Goal: Task Accomplishment & Management: Manage account settings

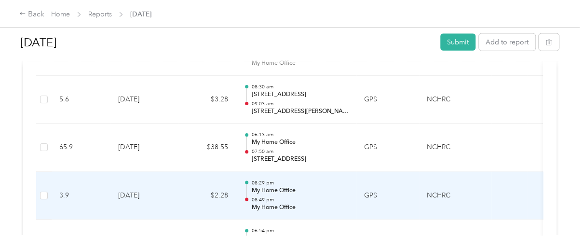
scroll to position [1221, 0]
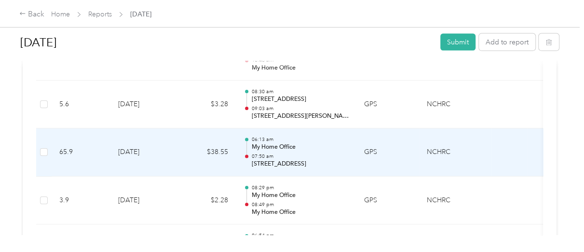
click at [311, 147] on p "My Home Office" at bounding box center [299, 147] width 97 height 9
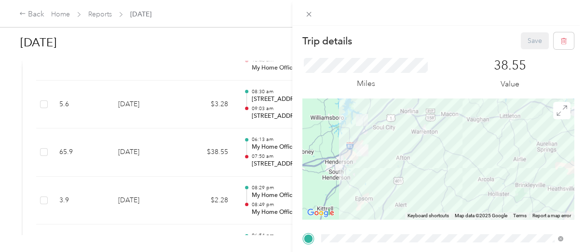
click at [181, 115] on div "Trip details Save This trip cannot be edited because it is either under review,…" at bounding box center [292, 126] width 584 height 252
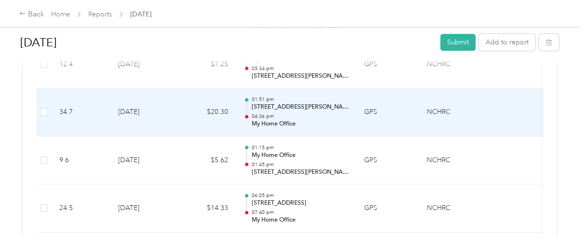
scroll to position [579, 0]
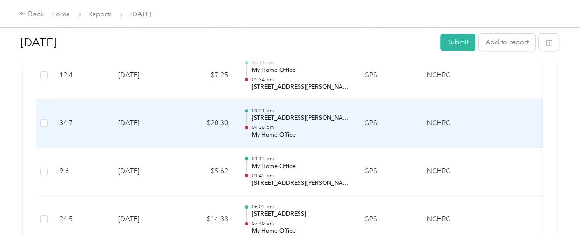
click at [325, 127] on p "04:36 pm" at bounding box center [299, 127] width 97 height 7
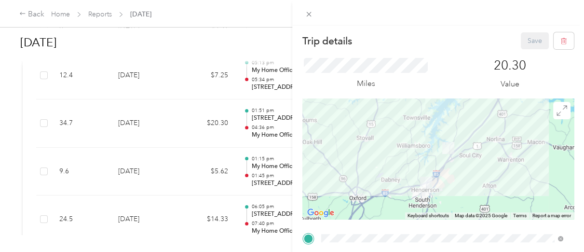
click at [220, 130] on div "Trip details Save This trip cannot be edited because it is either under review,…" at bounding box center [292, 126] width 584 height 252
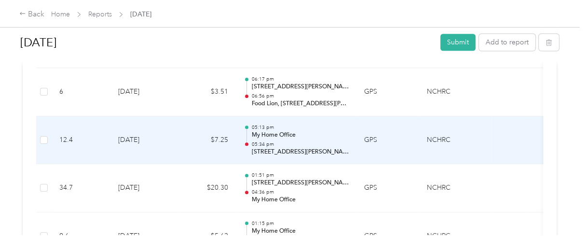
scroll to position [482, 0]
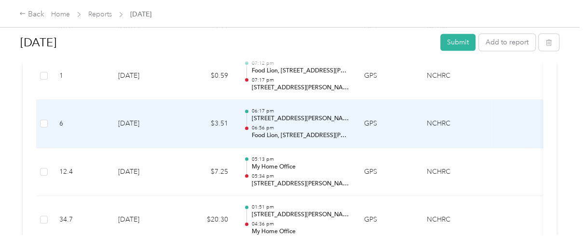
click at [310, 124] on p "06:56 pm" at bounding box center [299, 127] width 97 height 7
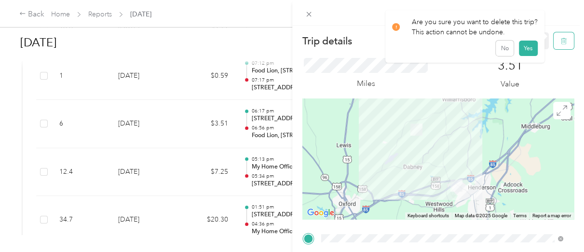
click at [561, 45] on button "button" at bounding box center [563, 40] width 20 height 17
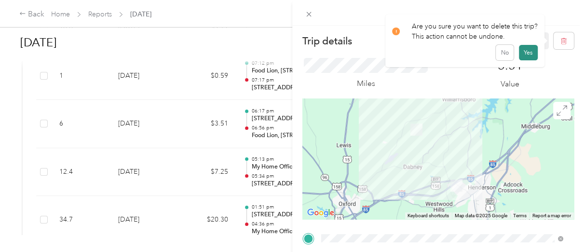
click at [528, 54] on button "Yes" at bounding box center [528, 52] width 19 height 15
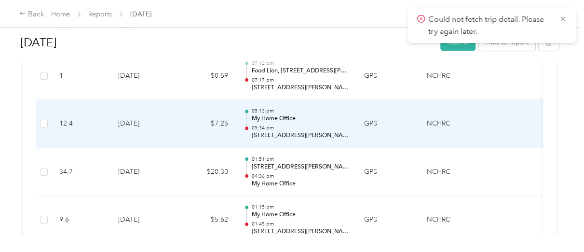
scroll to position [450, 0]
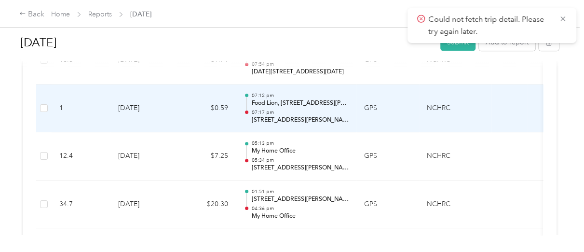
click at [319, 116] on p "[STREET_ADDRESS][PERSON_NAME][PERSON_NAME]" at bounding box center [299, 120] width 97 height 9
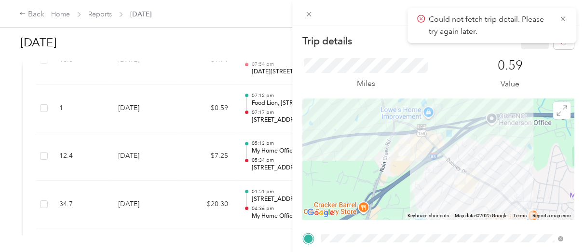
click at [422, 16] on icon at bounding box center [421, 18] width 8 height 9
click at [563, 18] on icon at bounding box center [563, 18] width 8 height 9
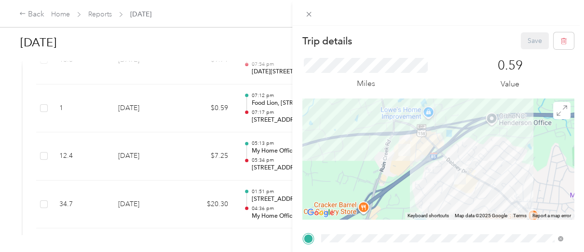
click at [269, 96] on div "Trip details Save This trip cannot be edited because it is either under review,…" at bounding box center [292, 126] width 584 height 252
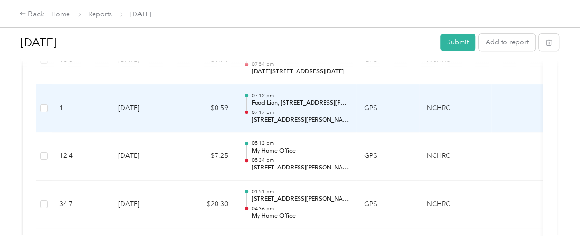
click at [268, 102] on p "Food Lion, [STREET_ADDRESS][PERSON_NAME][PERSON_NAME]" at bounding box center [299, 103] width 97 height 9
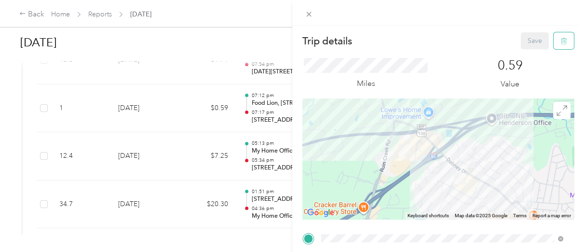
click at [566, 45] on button "button" at bounding box center [563, 40] width 20 height 17
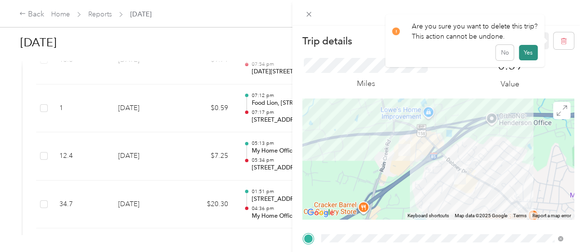
click at [526, 53] on button "Yes" at bounding box center [528, 52] width 19 height 15
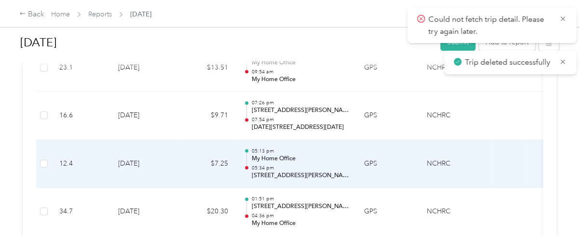
scroll to position [386, 0]
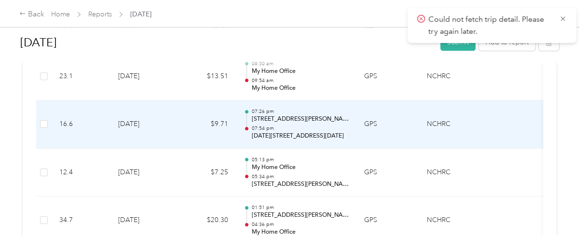
click at [307, 126] on p "07:54 pm" at bounding box center [299, 128] width 97 height 7
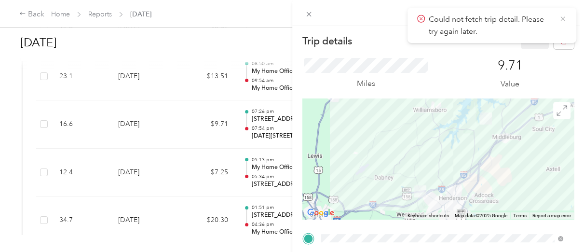
click at [561, 20] on icon at bounding box center [562, 18] width 4 height 4
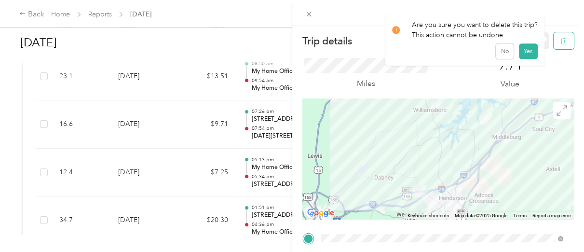
click at [561, 40] on icon "button" at bounding box center [564, 41] width 6 height 6
click at [525, 52] on button "Yes" at bounding box center [528, 52] width 19 height 15
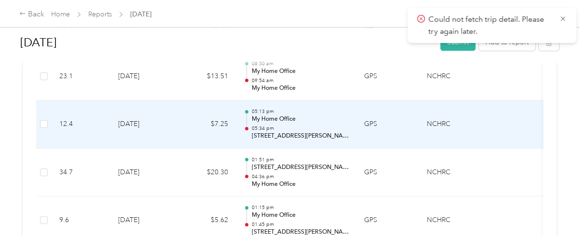
click at [344, 128] on p "05:34 pm" at bounding box center [299, 128] width 97 height 7
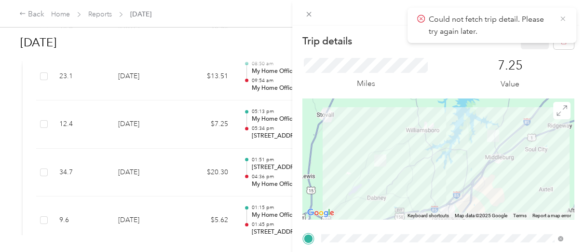
click at [562, 17] on icon at bounding box center [563, 18] width 8 height 9
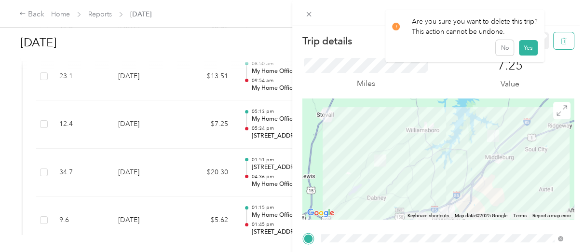
click at [561, 39] on icon "button" at bounding box center [564, 41] width 6 height 6
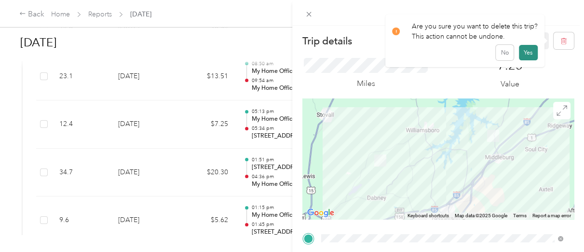
click at [525, 54] on button "Yes" at bounding box center [528, 52] width 19 height 15
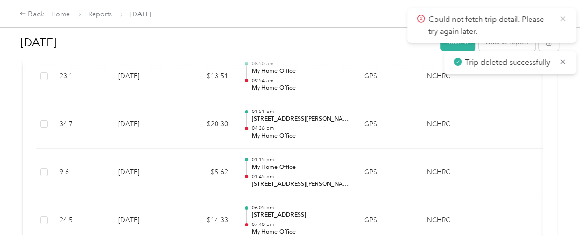
click at [563, 20] on icon at bounding box center [563, 18] width 8 height 9
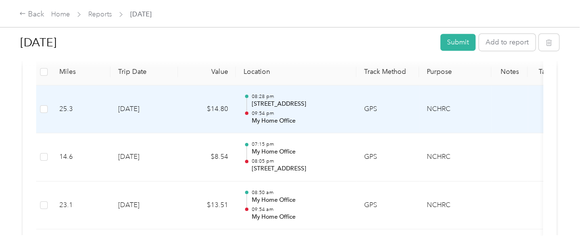
scroll to position [225, 0]
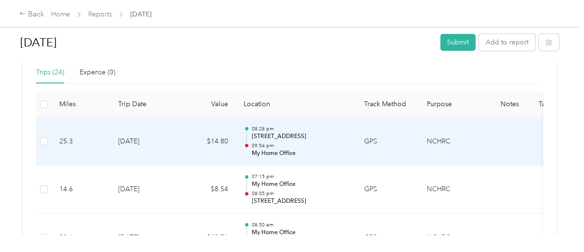
click at [342, 152] on p "My Home Office" at bounding box center [299, 153] width 97 height 9
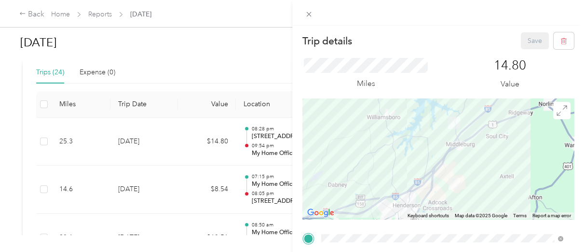
click at [197, 144] on div "Trip details Save This trip cannot be edited because it is either under review,…" at bounding box center [292, 126] width 584 height 252
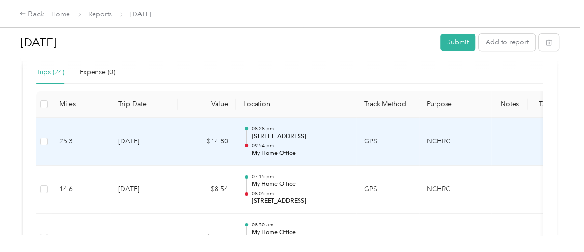
click at [198, 143] on td "$14.80" at bounding box center [207, 142] width 58 height 48
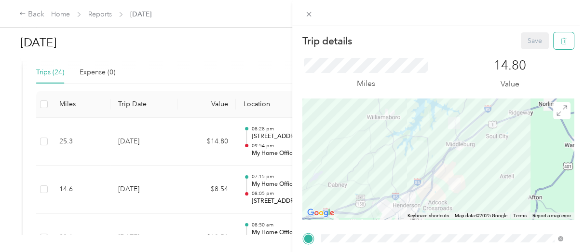
click at [560, 41] on icon "button" at bounding box center [563, 41] width 7 height 7
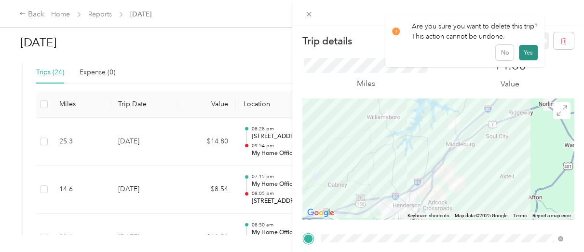
click at [525, 49] on button "Yes" at bounding box center [528, 52] width 19 height 15
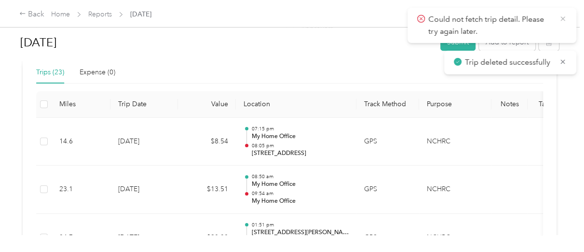
click at [563, 15] on icon at bounding box center [563, 18] width 8 height 9
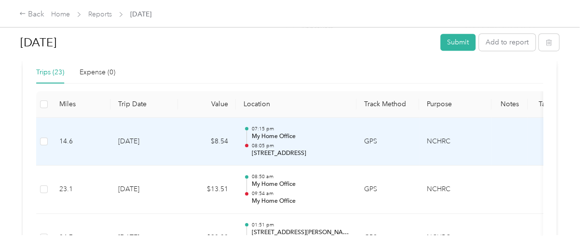
click at [170, 141] on td "[DATE]" at bounding box center [143, 142] width 67 height 48
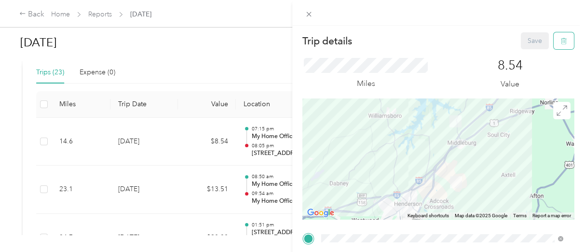
click at [561, 44] on button "button" at bounding box center [563, 40] width 20 height 17
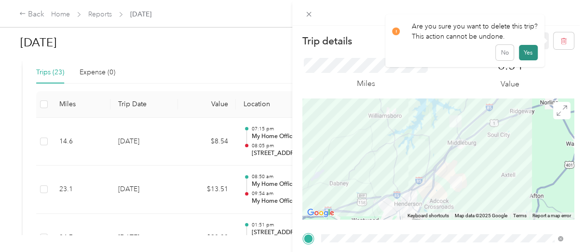
click at [530, 54] on button "Yes" at bounding box center [528, 52] width 19 height 15
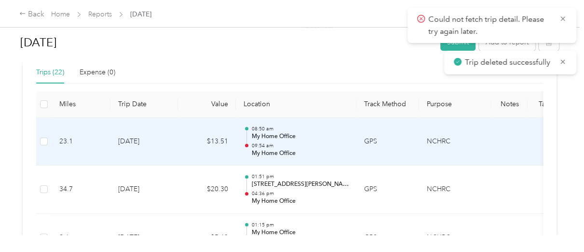
click at [233, 153] on td "$13.51" at bounding box center [207, 142] width 58 height 48
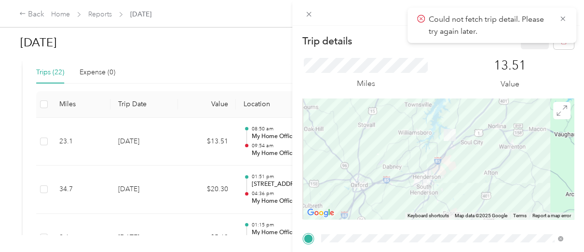
click at [249, 141] on div "Trip details Save This trip cannot be edited because it is either under review,…" at bounding box center [292, 126] width 584 height 252
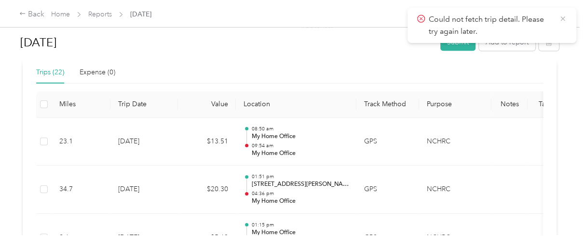
click at [565, 20] on icon at bounding box center [563, 18] width 8 height 9
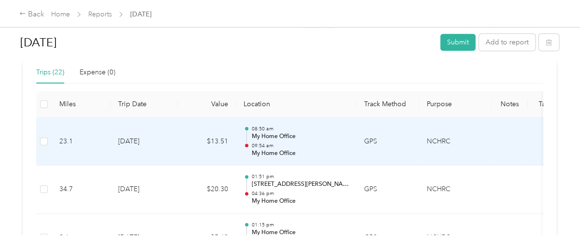
click at [229, 142] on td "$13.51" at bounding box center [207, 142] width 58 height 48
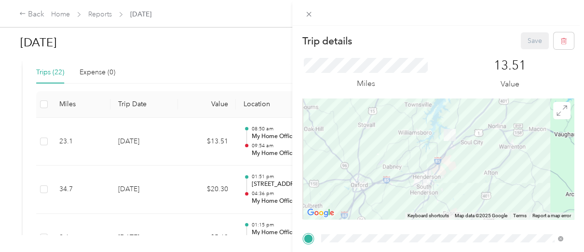
click at [232, 143] on div "Trip details Save This trip cannot be edited because it is either under review,…" at bounding box center [292, 126] width 584 height 252
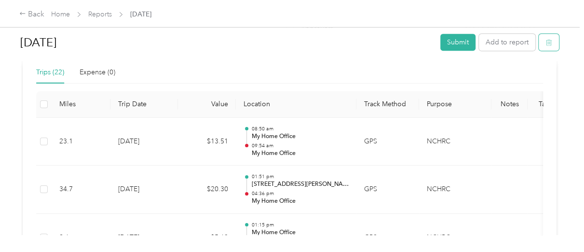
click at [550, 40] on button "button" at bounding box center [549, 42] width 20 height 17
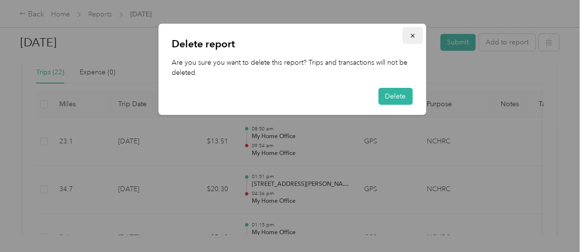
click at [410, 36] on icon "button" at bounding box center [412, 35] width 7 height 7
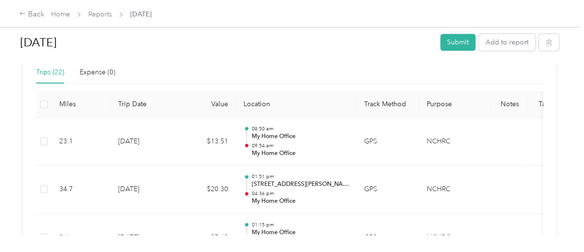
drag, startPoint x: 410, startPoint y: 36, endPoint x: 560, endPoint y: 88, distance: 158.6
click at [560, 88] on div "[DATE] Submit Add to report Draft Draft, awaiting submission View activity & co…" at bounding box center [289, 117] width 579 height 235
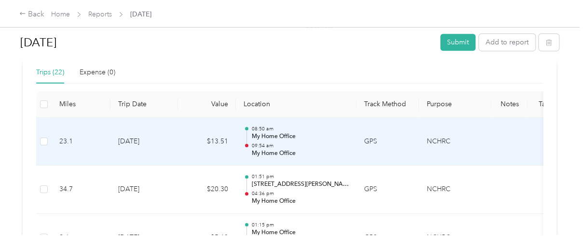
click at [194, 150] on td "$13.51" at bounding box center [207, 142] width 58 height 48
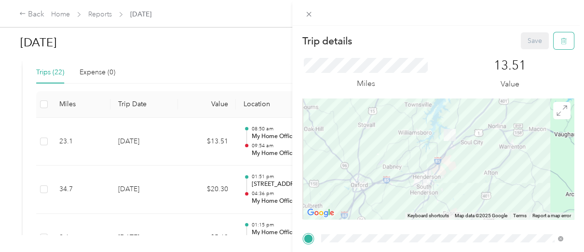
click at [559, 46] on button "button" at bounding box center [563, 40] width 20 height 17
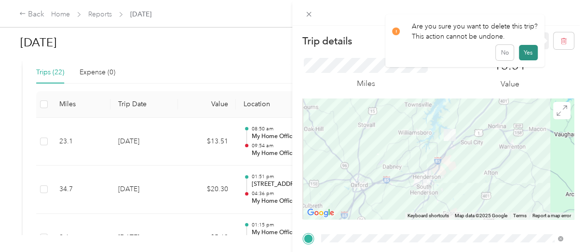
click at [526, 54] on button "Yes" at bounding box center [528, 52] width 19 height 15
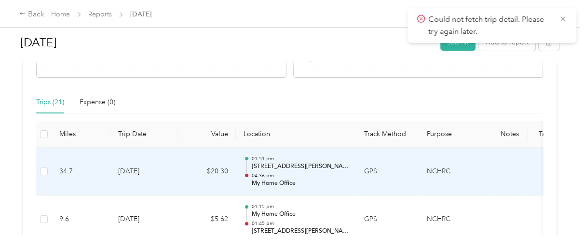
scroll to position [193, 0]
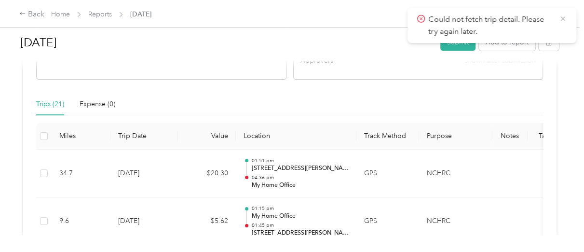
click at [559, 17] on icon at bounding box center [563, 18] width 8 height 9
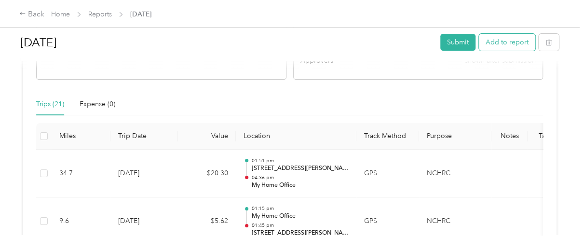
click at [498, 42] on button "Add to report" at bounding box center [507, 42] width 56 height 17
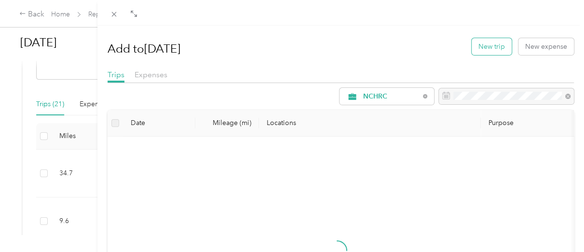
click at [483, 48] on button "New trip" at bounding box center [492, 46] width 40 height 17
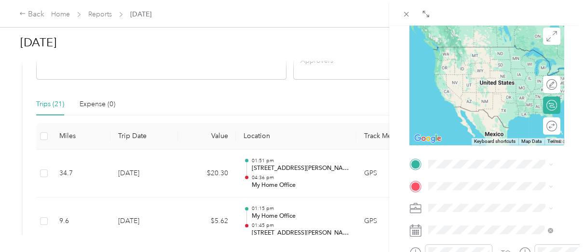
scroll to position [128, 0]
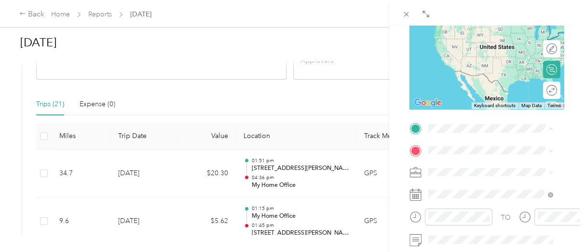
click at [474, 30] on div "My Home Office [STREET_ADDRESS][US_STATE]" at bounding box center [494, 20] width 96 height 20
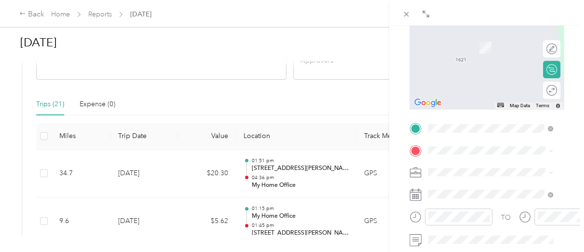
click at [485, 193] on span "[STREET_ADDRESS][PERSON_NAME][US_STATE]" at bounding box center [497, 184] width 103 height 17
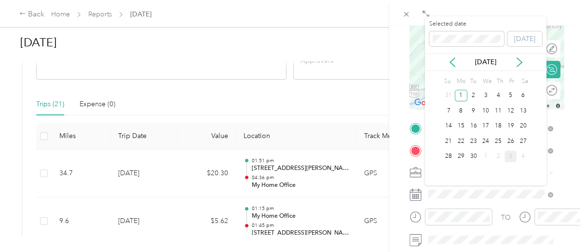
drag, startPoint x: 489, startPoint y: 142, endPoint x: 492, endPoint y: 132, distance: 10.5
click at [492, 132] on div "Su Mo Tu We Th Fr Sa 31 1 2 3 4 5 6 7 8 9 10 11 12 13 14 15 16 17 18 19 20 21 2…" at bounding box center [485, 119] width 87 height 90
click at [459, 111] on div "8" at bounding box center [461, 111] width 13 height 12
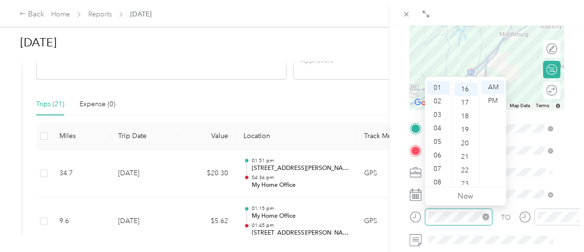
scroll to position [216, 0]
click at [440, 131] on div "04" at bounding box center [438, 127] width 23 height 13
click at [464, 130] on div "55" at bounding box center [465, 131] width 23 height 13
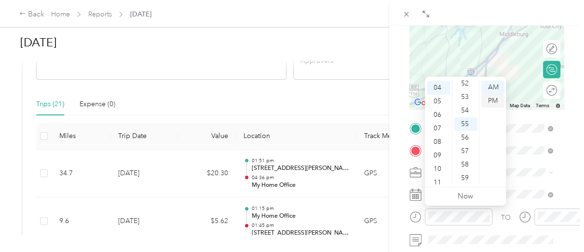
click at [494, 101] on div "PM" at bounding box center [492, 100] width 23 height 13
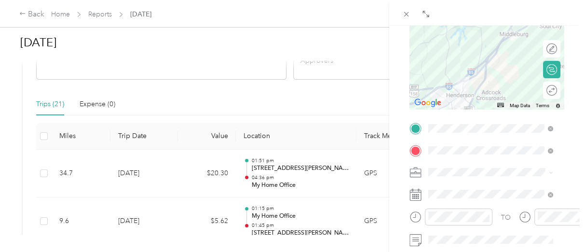
click at [565, 194] on form "New Trip Save This trip cannot be edited because it is either under review, app…" at bounding box center [486, 138] width 175 height 431
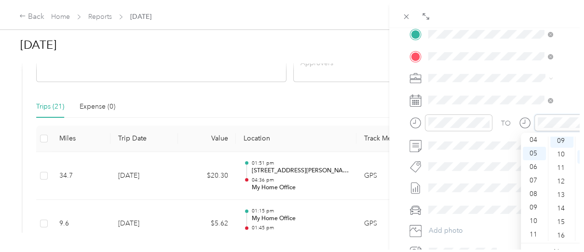
scroll to position [121, 0]
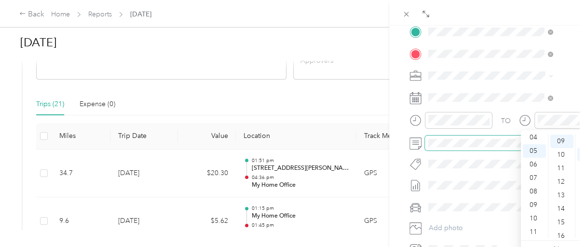
click at [452, 147] on span at bounding box center [494, 142] width 139 height 15
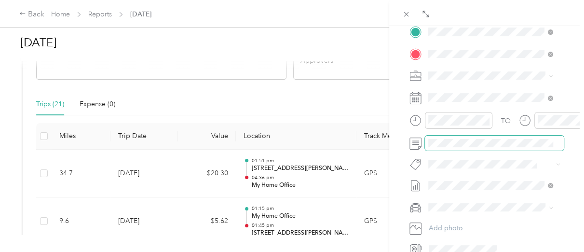
click at [452, 147] on span at bounding box center [494, 142] width 139 height 15
click at [454, 222] on span "[PERSON_NAME]" at bounding box center [458, 223] width 54 height 8
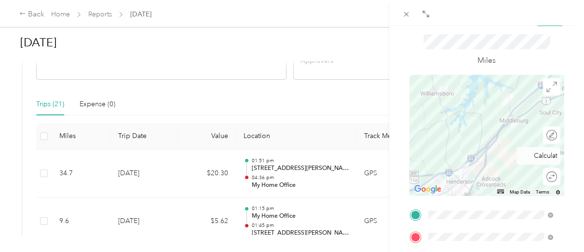
scroll to position [0, 0]
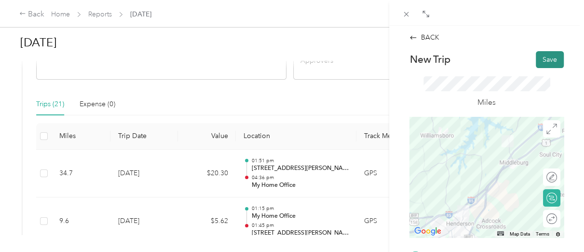
click at [541, 63] on button "Save" at bounding box center [550, 59] width 28 height 17
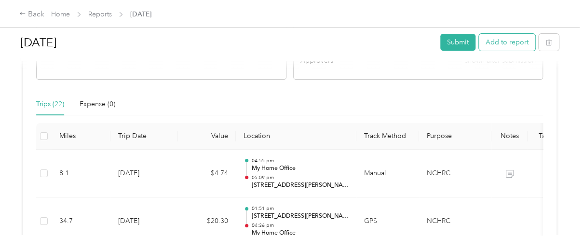
click at [495, 46] on button "Add to report" at bounding box center [507, 42] width 56 height 17
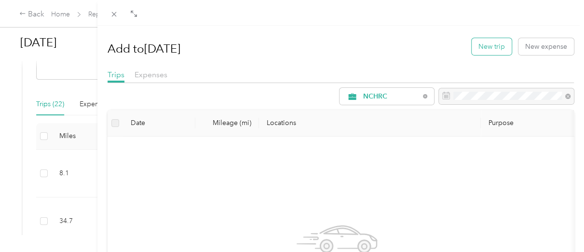
click at [486, 44] on button "New trip" at bounding box center [492, 46] width 40 height 17
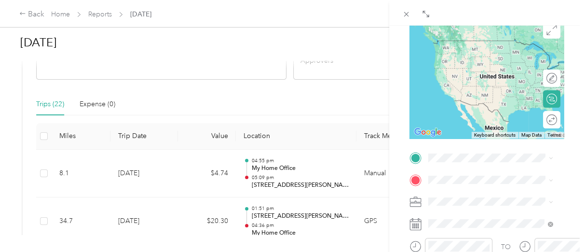
scroll to position [128, 0]
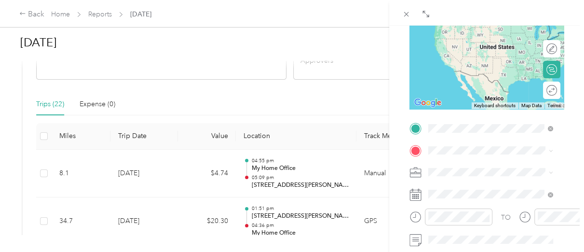
click at [485, 169] on span "[STREET_ADDRESS][PERSON_NAME][US_STATE]" at bounding box center [497, 166] width 103 height 17
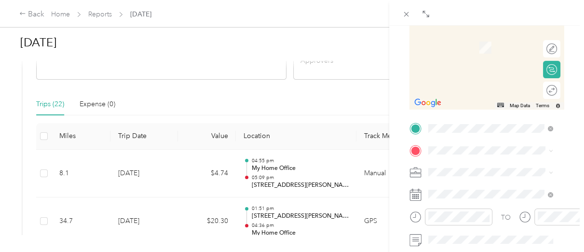
drag, startPoint x: 485, startPoint y: 169, endPoint x: 530, endPoint y: 162, distance: 45.3
click at [530, 162] on div "TO Add photo" at bounding box center [486, 237] width 154 height 232
click at [484, 52] on div "My Home Office [STREET_ADDRESS][US_STATE]" at bounding box center [494, 41] width 96 height 20
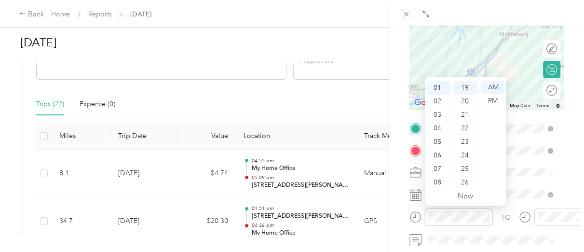
scroll to position [256, 0]
click at [440, 143] on div "05" at bounding box center [438, 141] width 23 height 13
click at [463, 98] on div "20" at bounding box center [465, 100] width 23 height 13
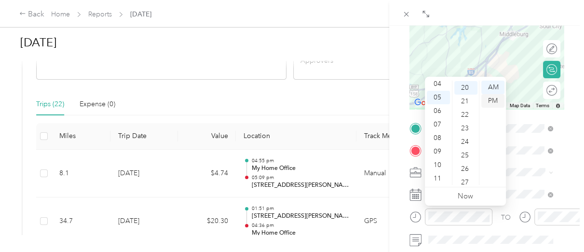
click at [497, 99] on div "PM" at bounding box center [492, 100] width 23 height 13
click at [568, 178] on div "BACK New Trip Save This trip cannot be edited because it is either under review…" at bounding box center [486, 152] width 195 height 252
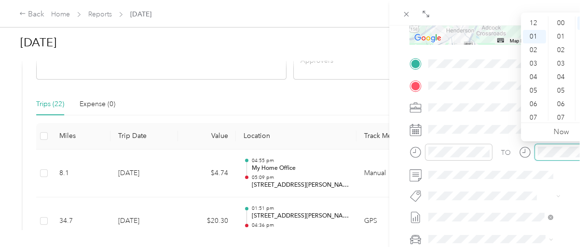
scroll to position [13, 0]
click at [535, 78] on div "05" at bounding box center [534, 77] width 23 height 13
click at [559, 100] on div "46" at bounding box center [561, 98] width 23 height 13
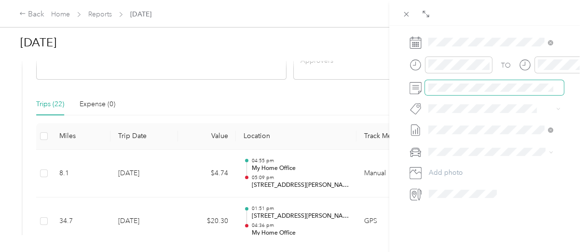
scroll to position [289, 0]
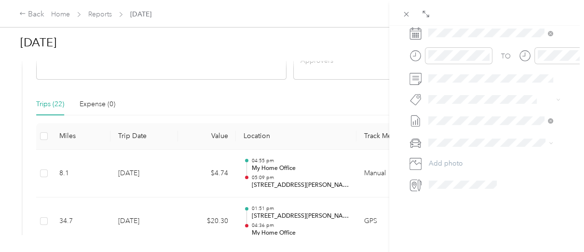
click at [450, 158] on span "[PERSON_NAME]" at bounding box center [458, 159] width 54 height 8
drag, startPoint x: 512, startPoint y: 211, endPoint x: 512, endPoint y: 219, distance: 8.3
click at [512, 219] on div "BACK New Trip Save This trip cannot be edited because it is either under review…" at bounding box center [486, 152] width 195 height 252
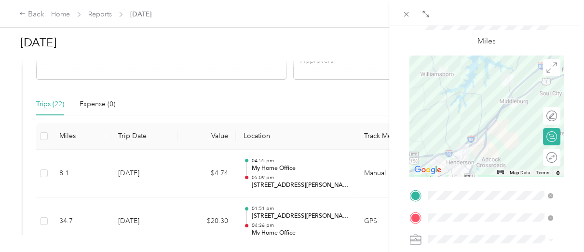
scroll to position [0, 0]
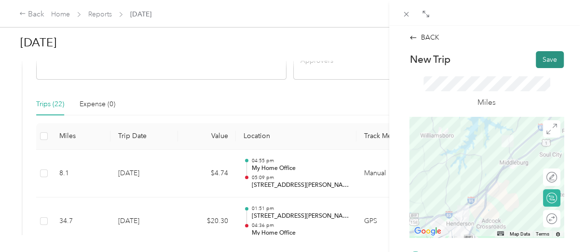
click at [542, 60] on button "Save" at bounding box center [550, 59] width 28 height 17
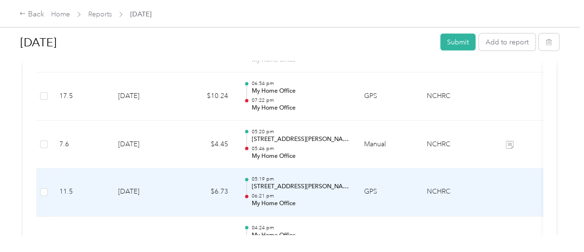
scroll to position [1061, 0]
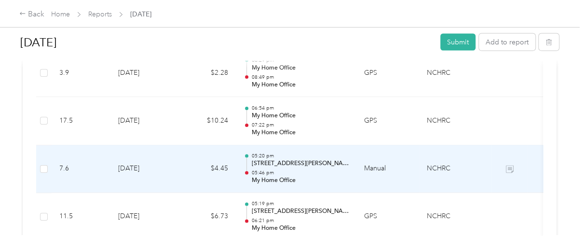
click at [330, 174] on p "05:46 pm" at bounding box center [299, 173] width 97 height 7
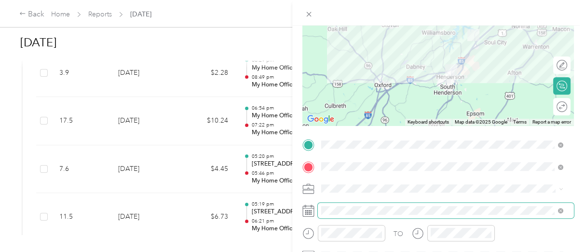
scroll to position [96, 0]
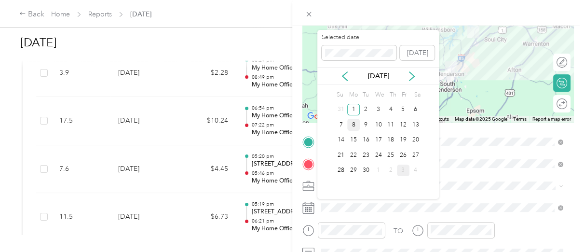
click at [352, 125] on div "8" at bounding box center [353, 125] width 13 height 12
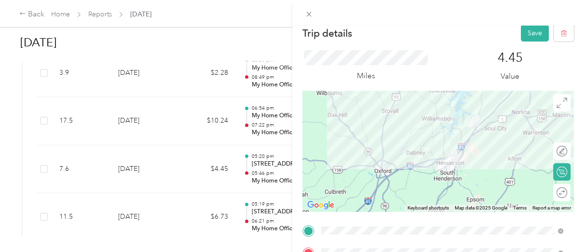
scroll to position [0, 0]
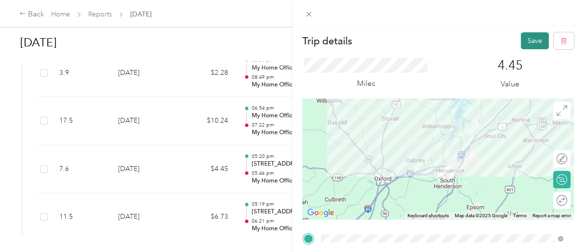
click at [521, 43] on button "Save" at bounding box center [535, 40] width 28 height 17
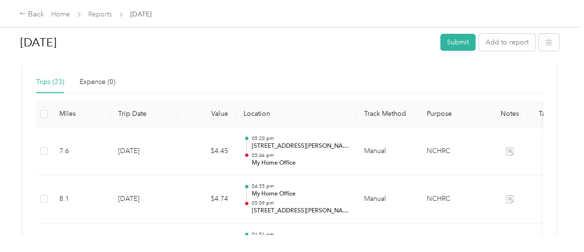
scroll to position [257, 0]
